Goal: Information Seeking & Learning: Learn about a topic

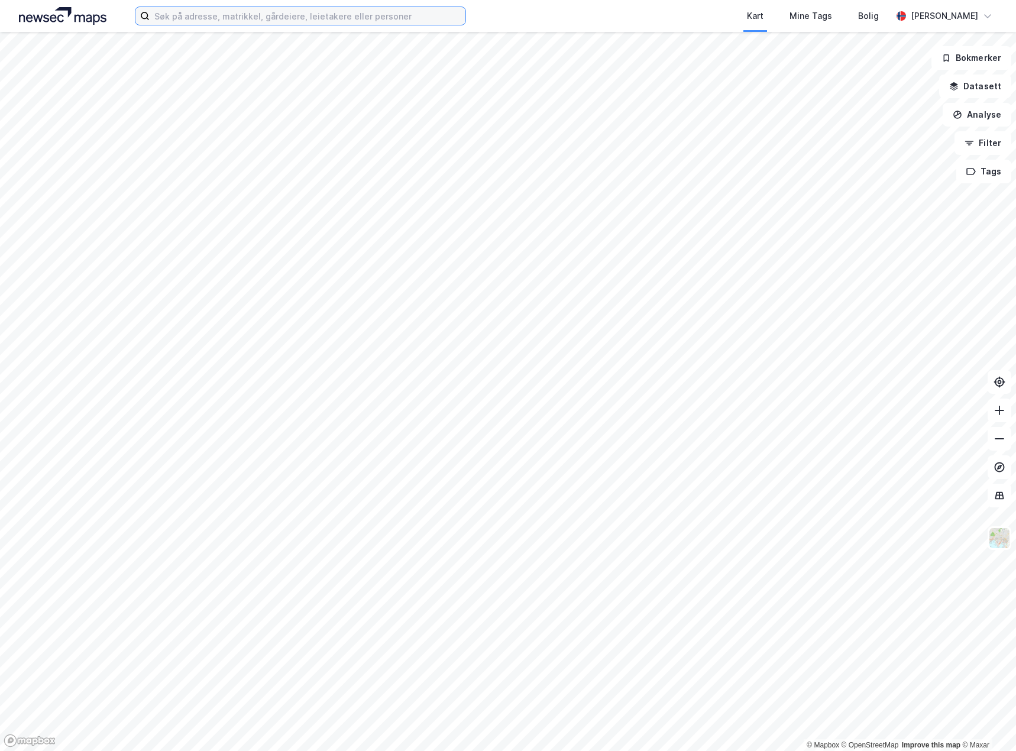
click at [250, 21] on input at bounding box center [308, 16] width 316 height 18
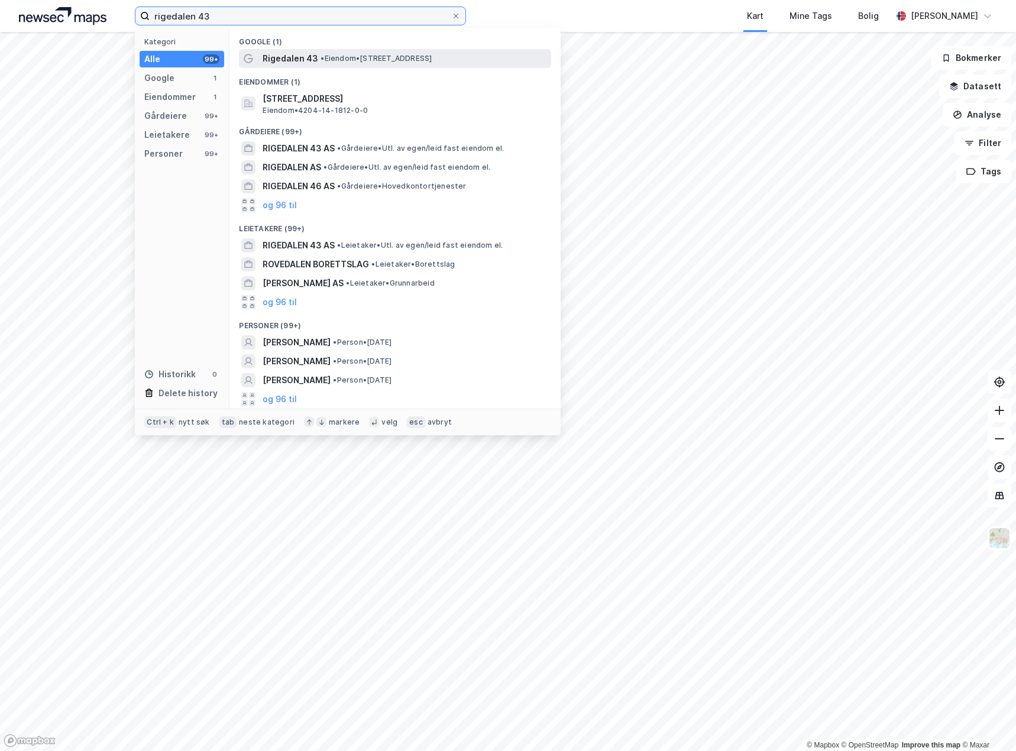
type input "rigedalen 43"
click at [294, 65] on span "Rigedalen 43" at bounding box center [291, 58] width 56 height 14
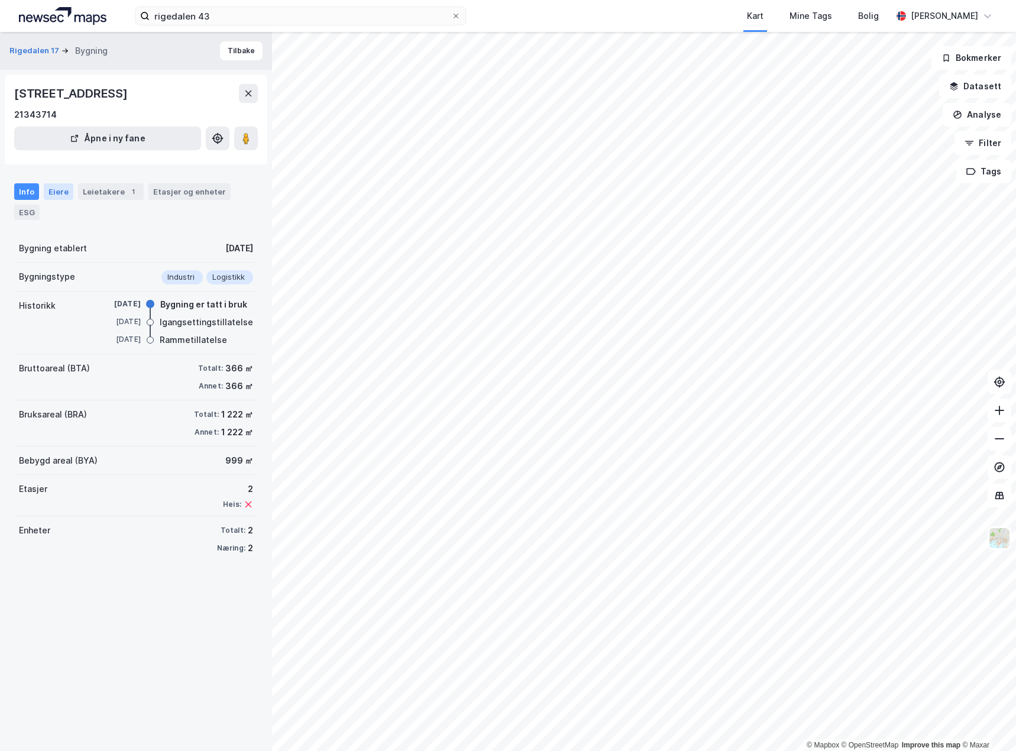
click at [44, 190] on div "Eiere" at bounding box center [59, 191] width 30 height 17
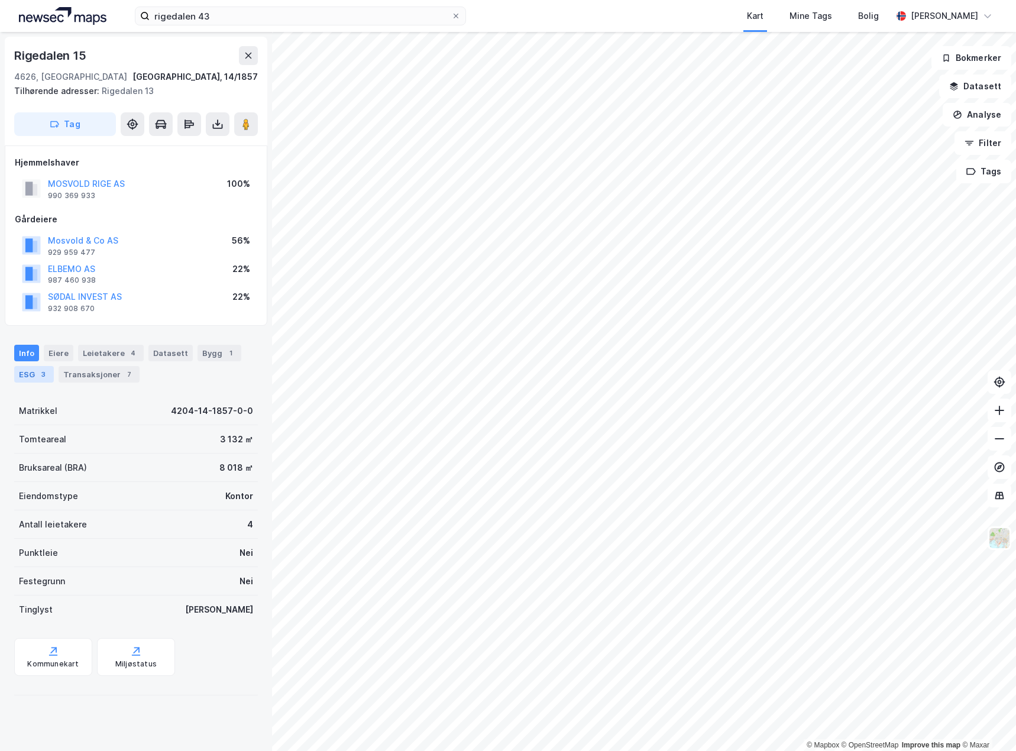
click at [23, 376] on div "ESG 3" at bounding box center [34, 374] width 40 height 17
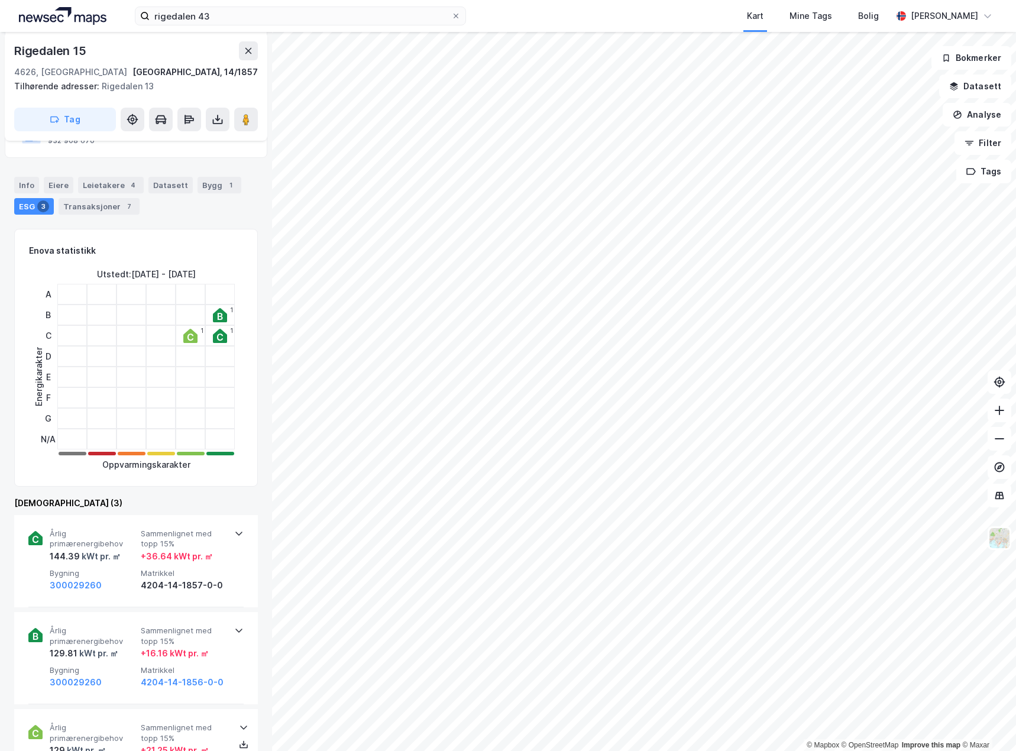
scroll to position [19, 0]
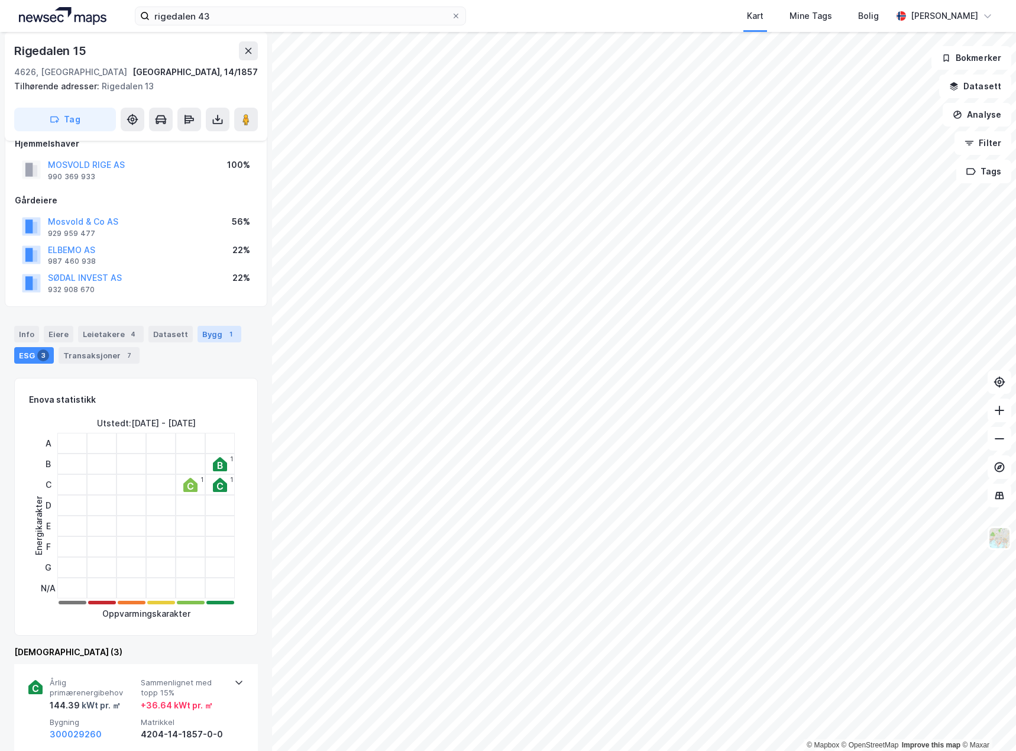
click at [201, 333] on div "Bygg 1" at bounding box center [219, 334] width 44 height 17
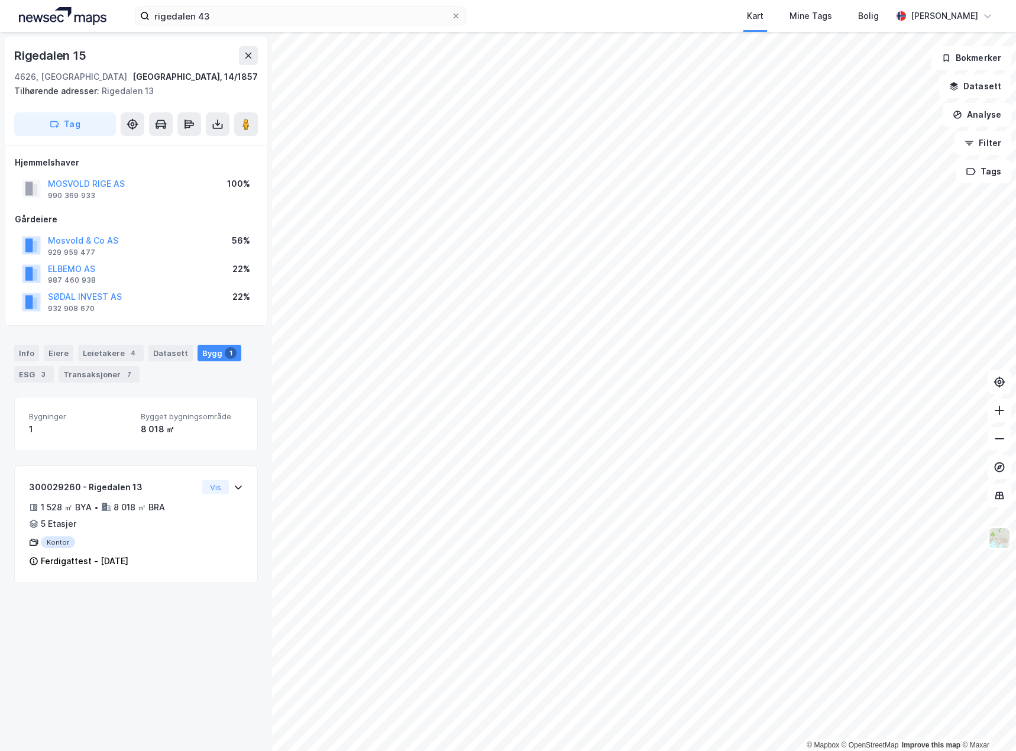
click at [958, 750] on html "rigedalen 43 Kart Mine Tags Bolig [PERSON_NAME] © Mapbox © OpenStreetMap Improv…" at bounding box center [508, 375] width 1016 height 751
click at [1015, 468] on html "rigedalen 43 Kart Mine Tags Bolig [PERSON_NAME] © Mapbox © OpenStreetMap Improv…" at bounding box center [508, 375] width 1016 height 751
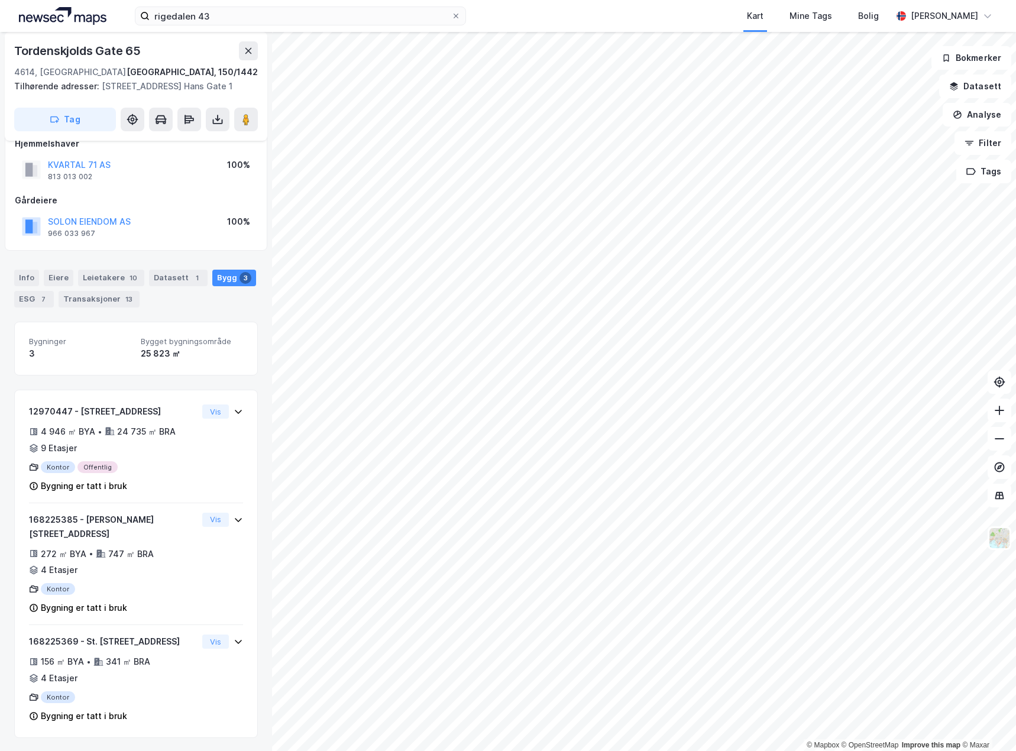
scroll to position [20, 0]
click at [98, 306] on div "Transaksjoner 13" at bounding box center [99, 298] width 81 height 17
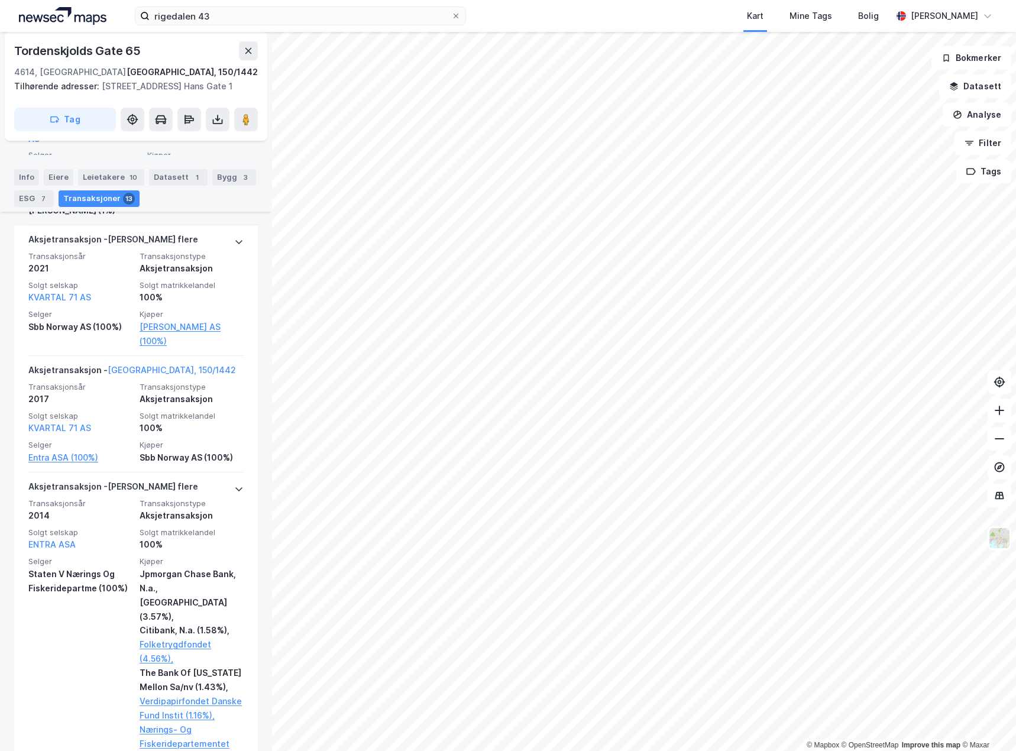
scroll to position [532, 0]
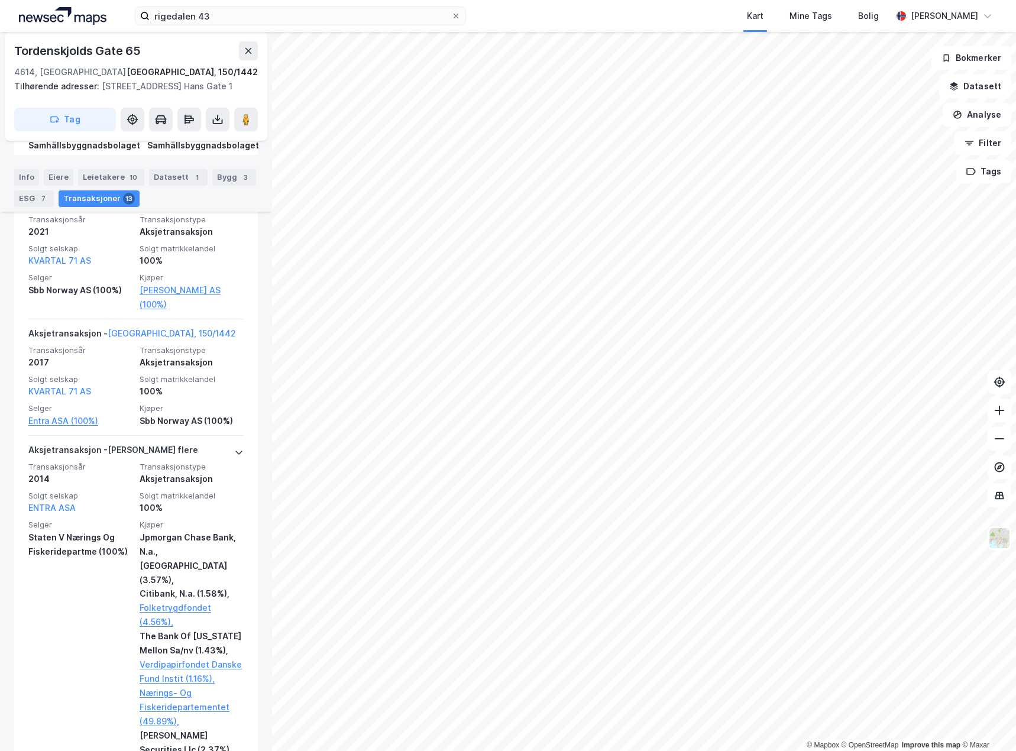
click at [303, 0] on html "rigedalen 43 Kart Mine Tags Bolig [PERSON_NAME] © Mapbox © OpenStreetMap Improv…" at bounding box center [508, 375] width 1016 height 751
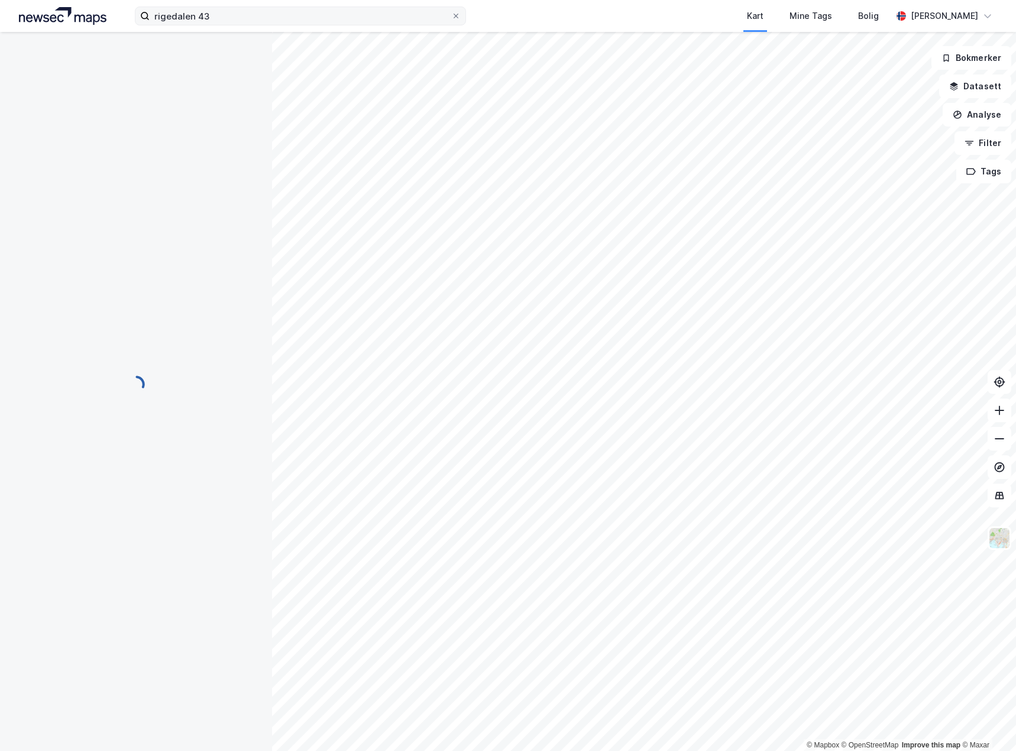
scroll to position [0, 0]
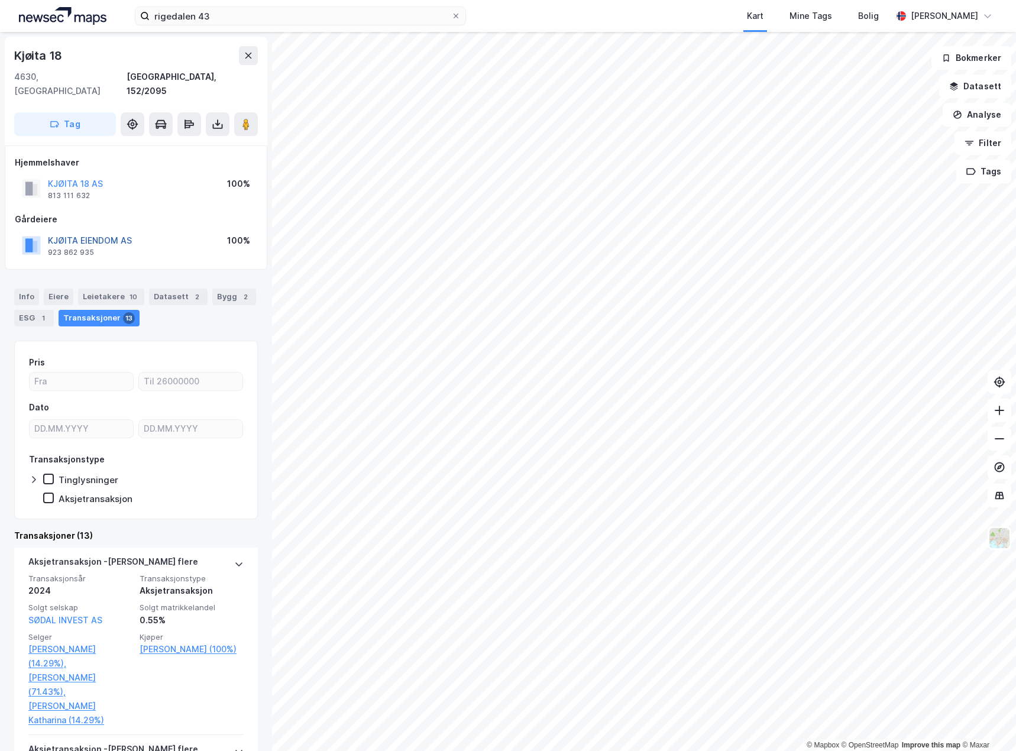
click at [0, 0] on button "KJØITA EIENDOM AS" at bounding box center [0, 0] width 0 height 0
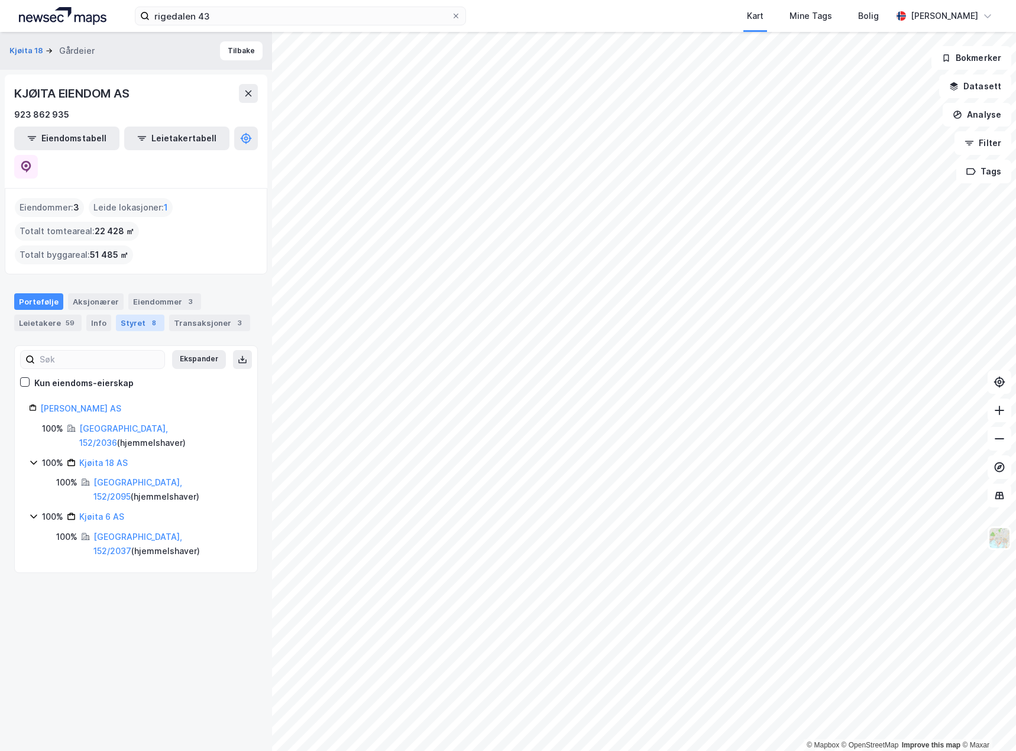
click at [148, 317] on div "8" at bounding box center [154, 323] width 12 height 12
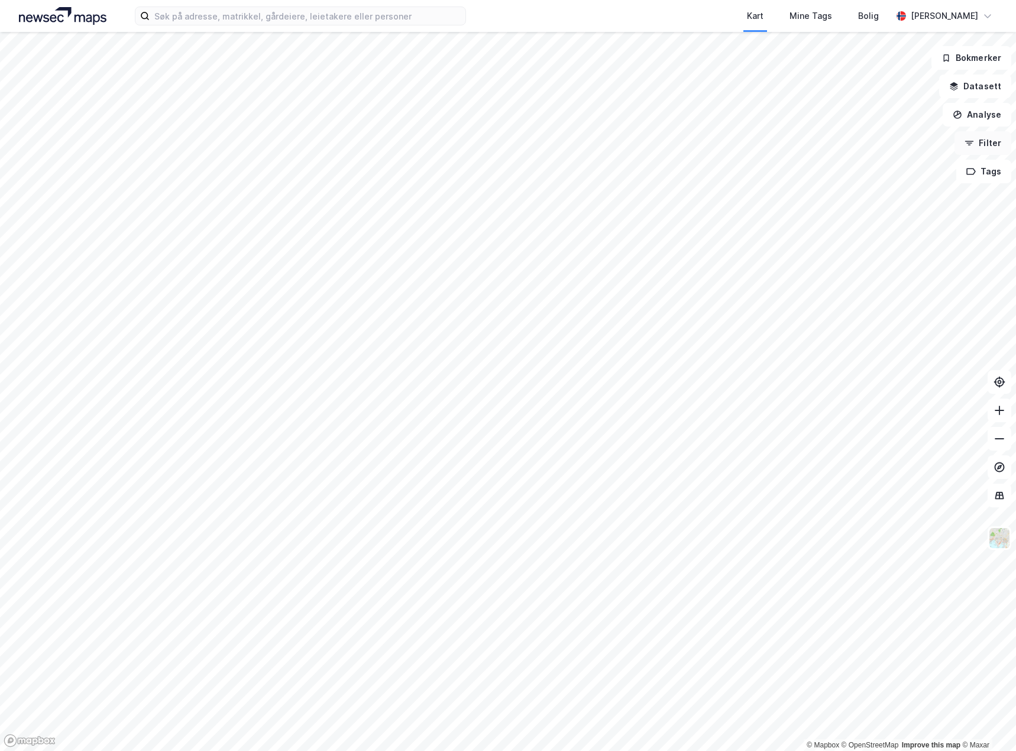
click at [990, 144] on button "Filter" at bounding box center [982, 143] width 57 height 24
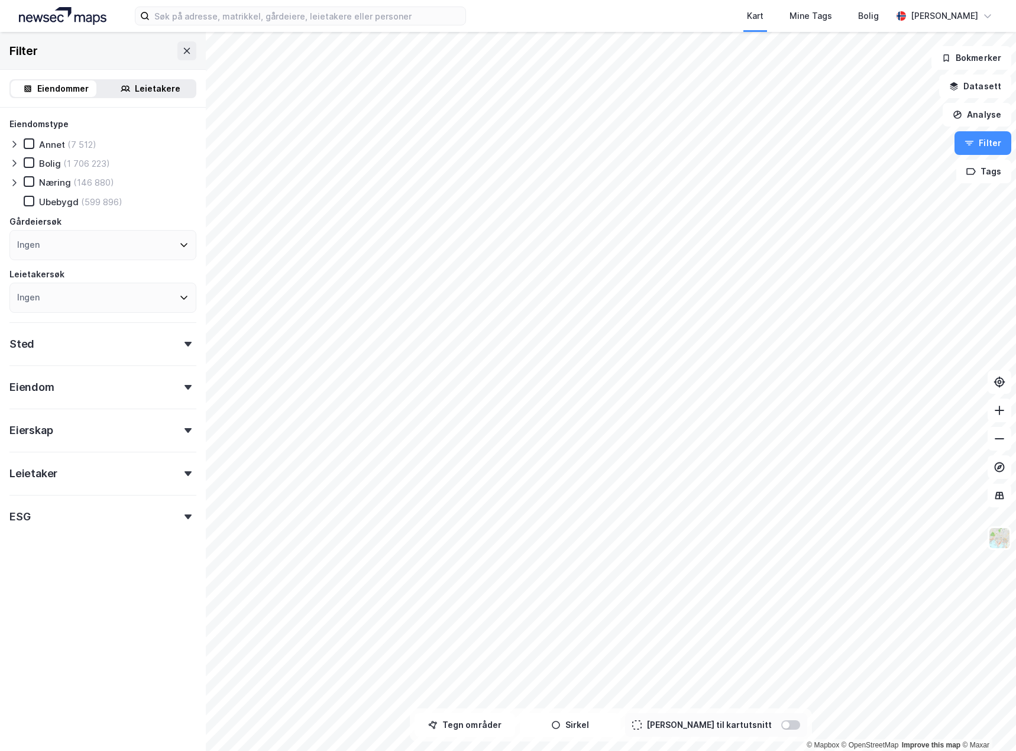
click at [178, 435] on div "Eierskap" at bounding box center [102, 426] width 187 height 34
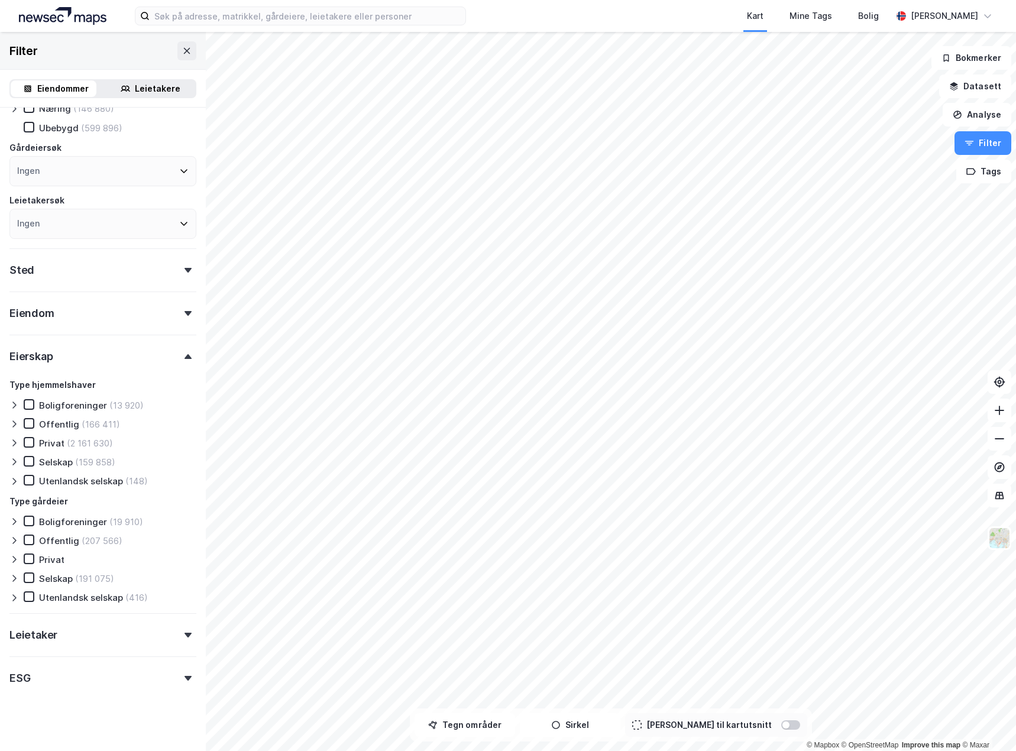
scroll to position [82, 0]
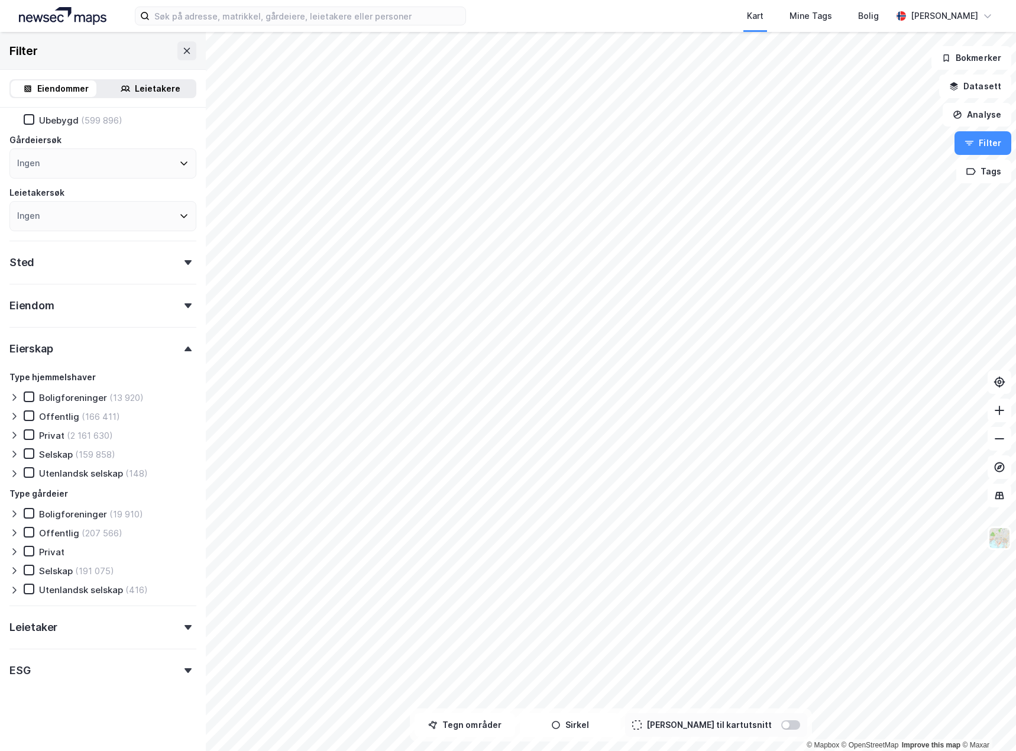
click at [185, 310] on div "Eiendom" at bounding box center [102, 301] width 187 height 34
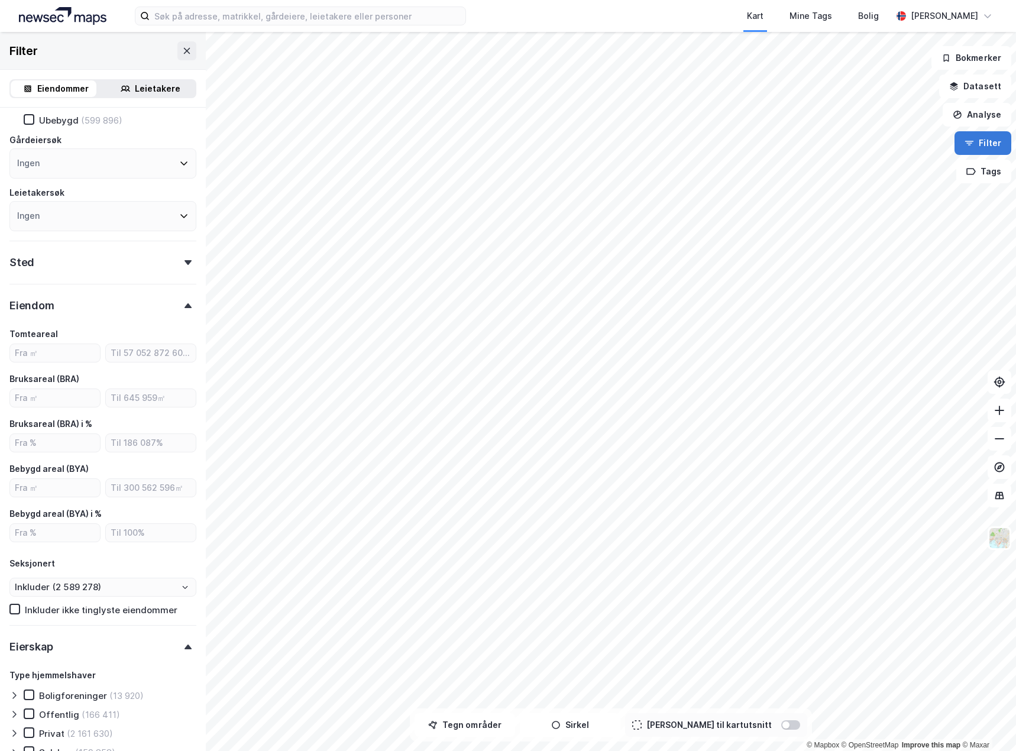
click at [986, 147] on button "Filter" at bounding box center [982, 143] width 57 height 24
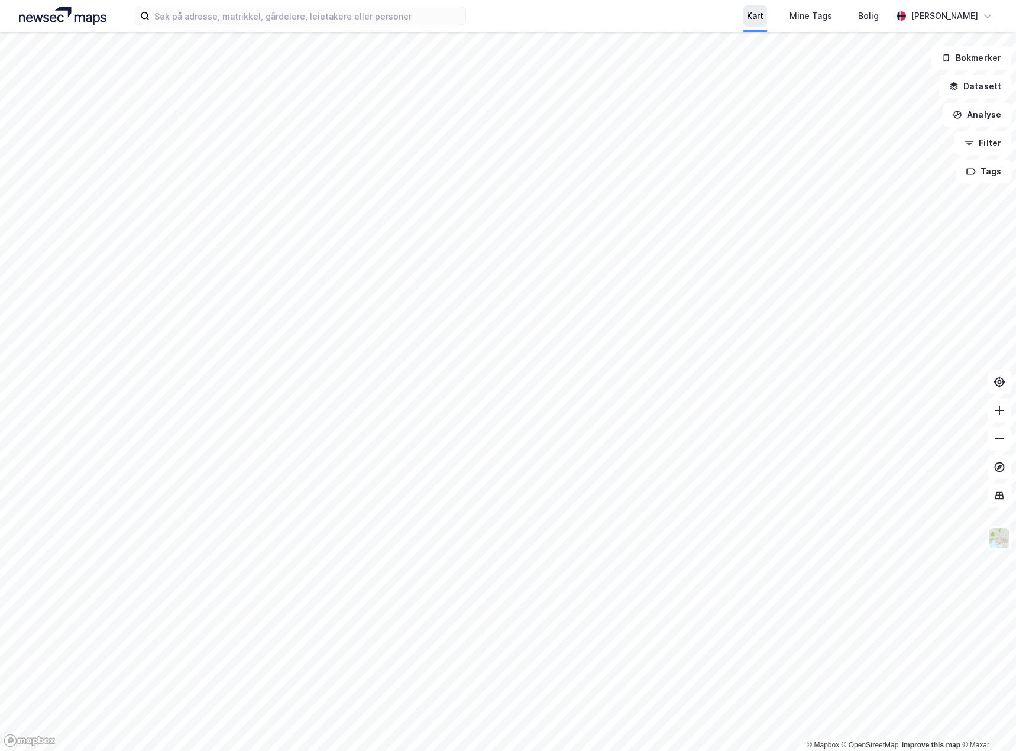
click at [763, 17] on div "Kart" at bounding box center [755, 16] width 17 height 14
click at [983, 114] on button "Analyse" at bounding box center [977, 115] width 69 height 24
click at [994, 93] on button "Datasett" at bounding box center [975, 87] width 72 height 24
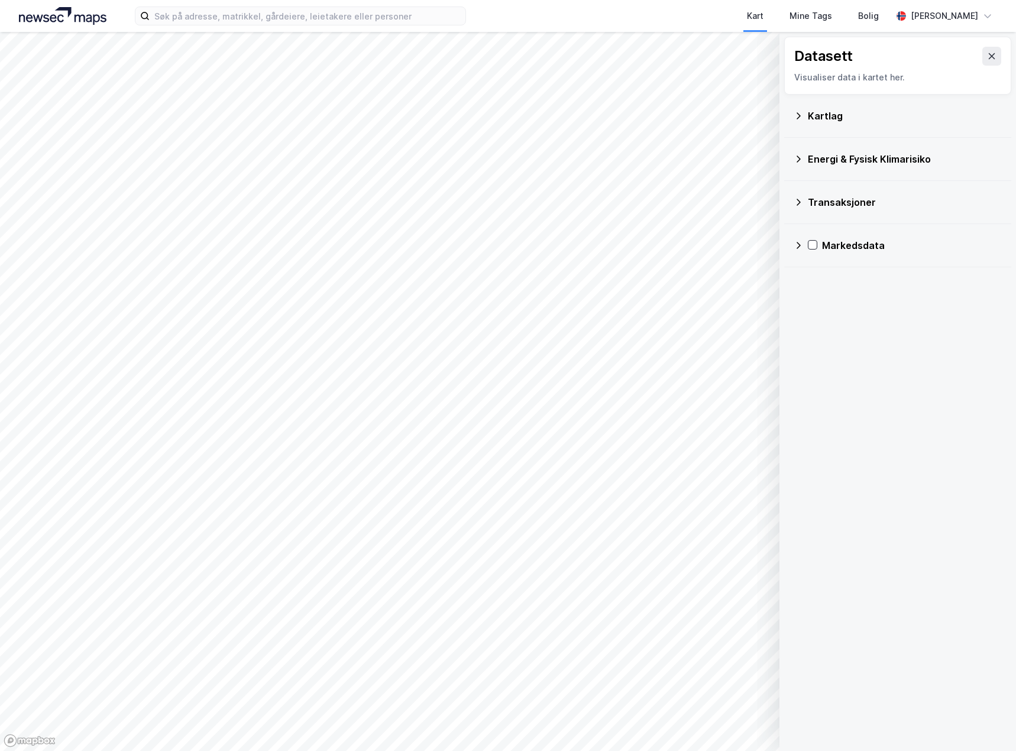
click at [801, 210] on div "Transaksjoner" at bounding box center [898, 202] width 208 height 28
click at [801, 172] on div "Energi & Fysisk Klimarisiko" at bounding box center [898, 159] width 208 height 28
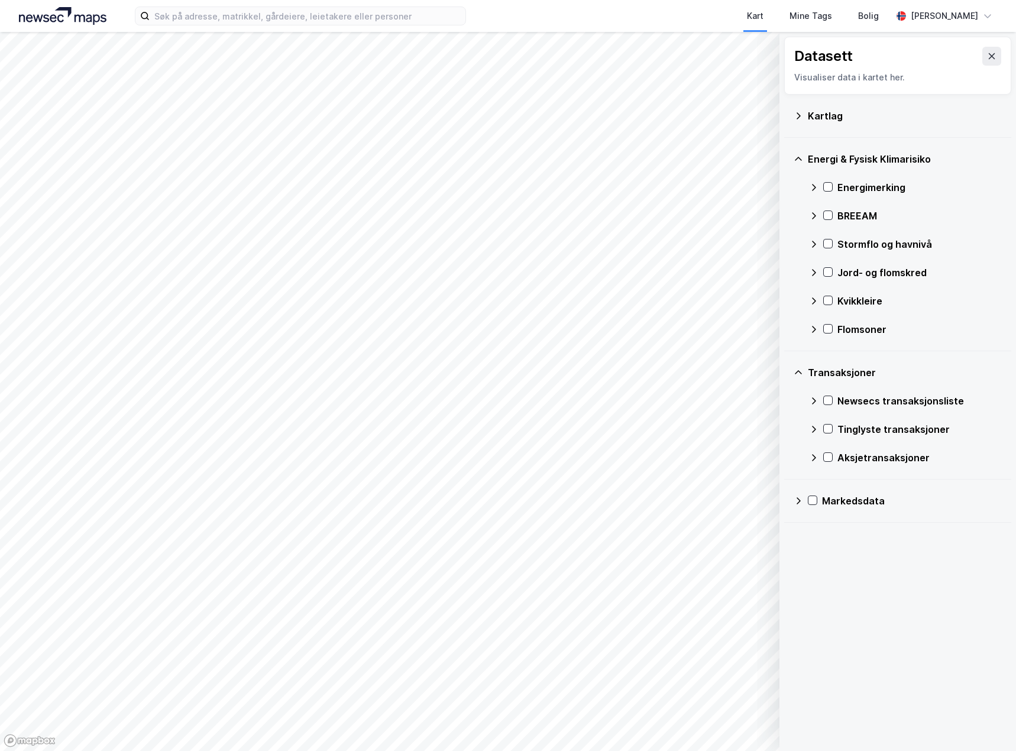
click at [803, 121] on div "Kartlag" at bounding box center [898, 116] width 208 height 28
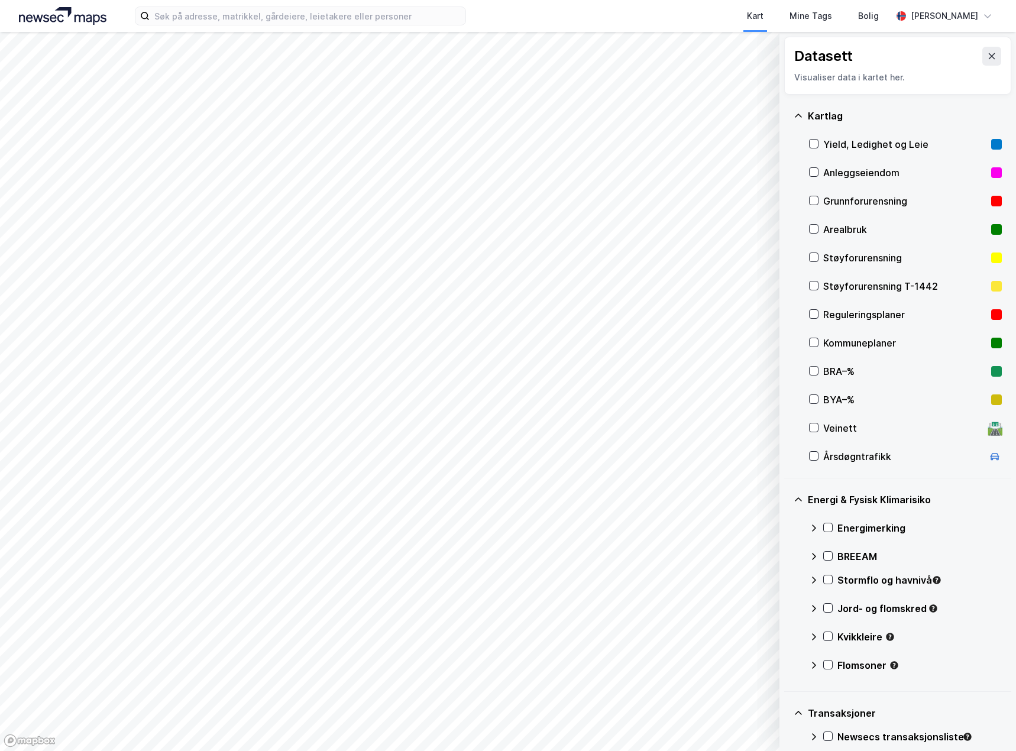
click at [987, 57] on icon at bounding box center [991, 55] width 9 height 9
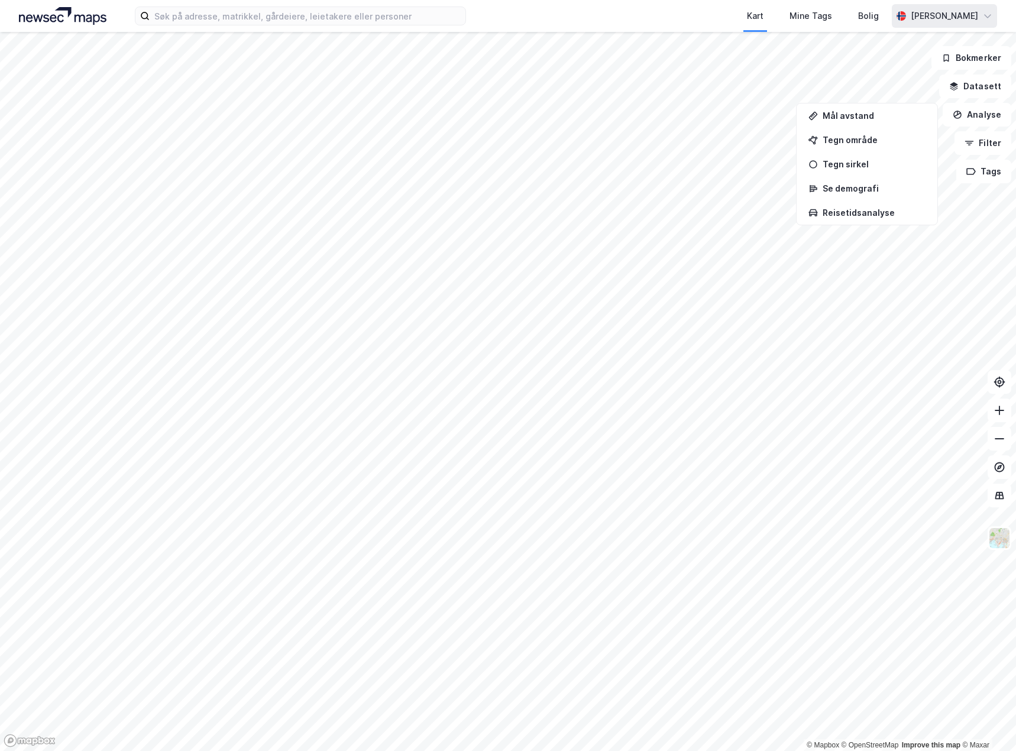
click at [960, 12] on div "[PERSON_NAME]" at bounding box center [944, 16] width 67 height 14
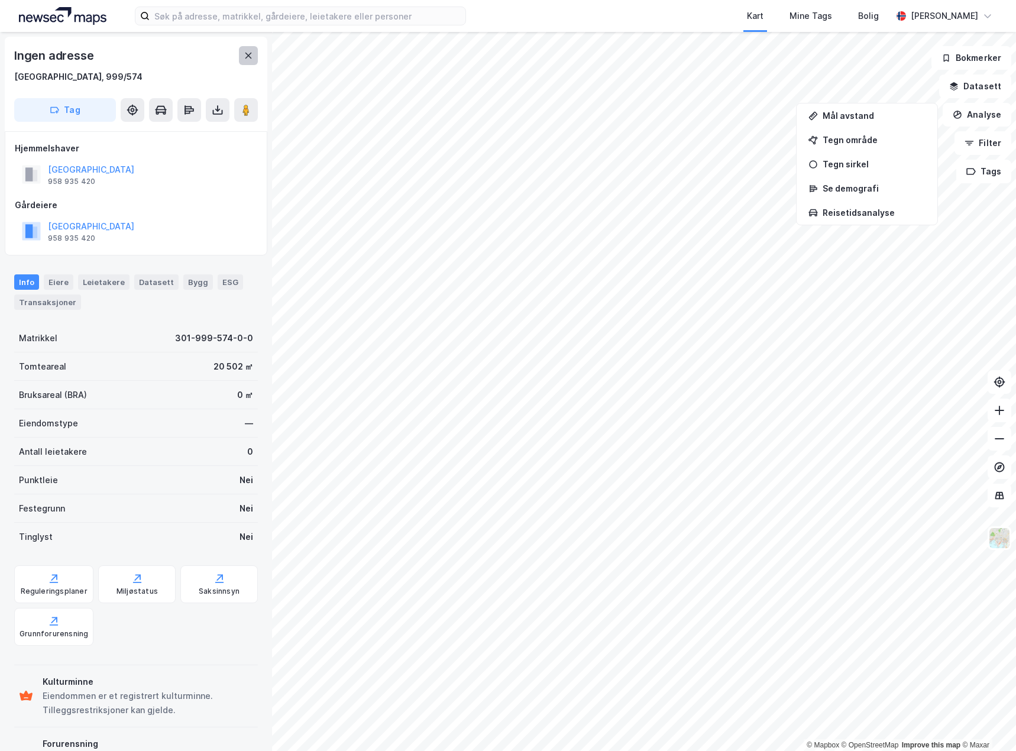
click at [250, 61] on button at bounding box center [248, 55] width 19 height 19
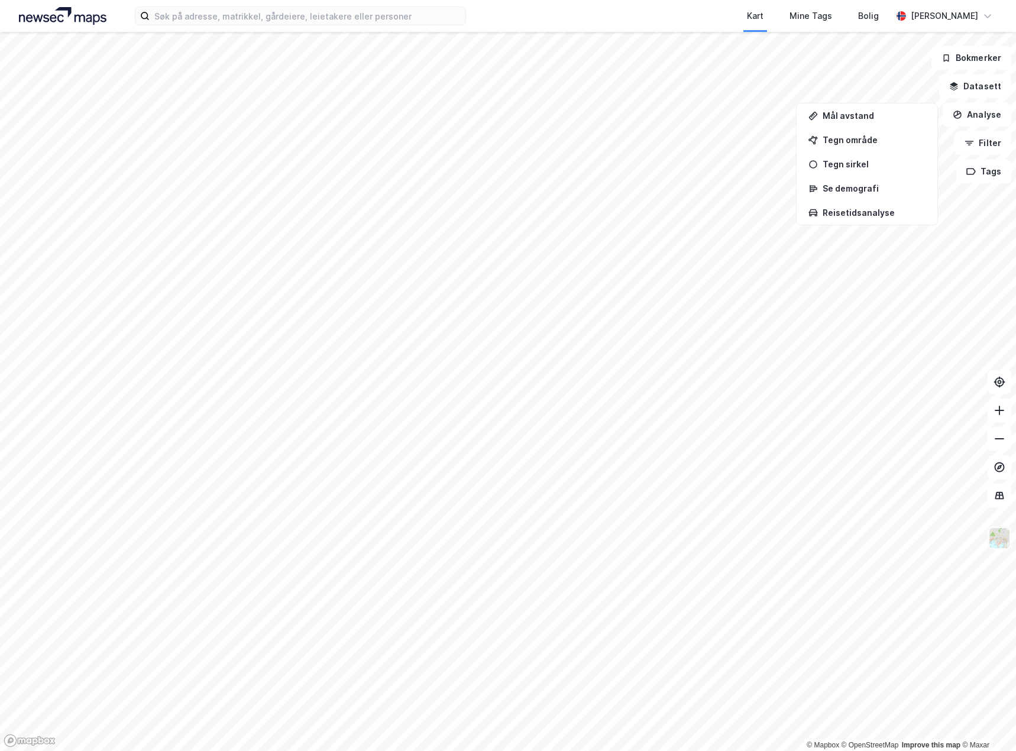
click at [1000, 542] on img at bounding box center [999, 538] width 22 height 22
